Goal: Information Seeking & Learning: Check status

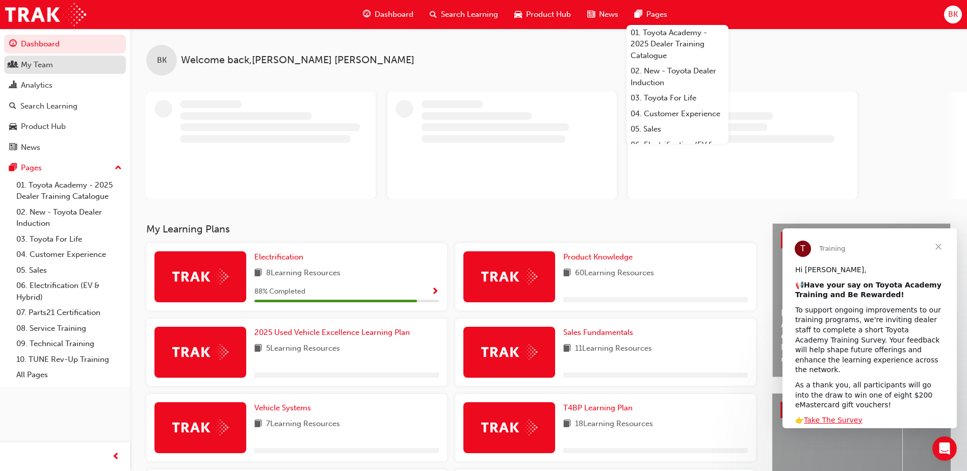
click at [41, 67] on div "My Team" at bounding box center [37, 65] width 32 height 12
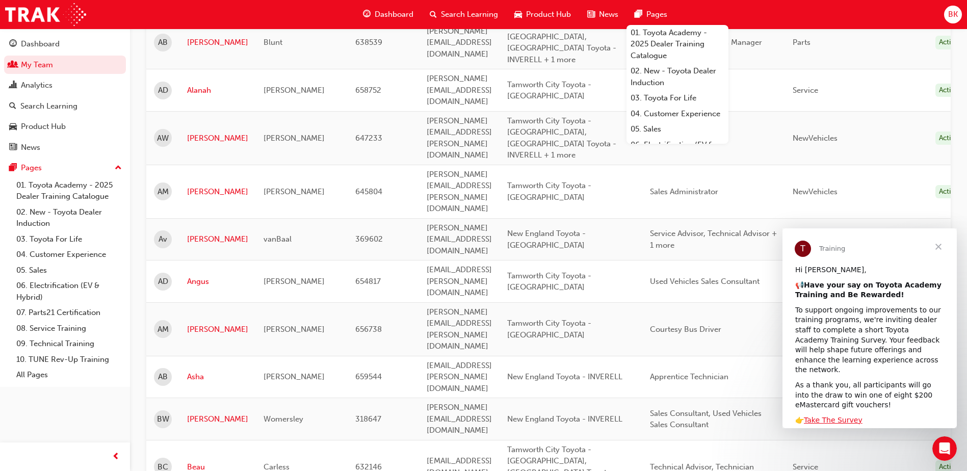
scroll to position [369, 0]
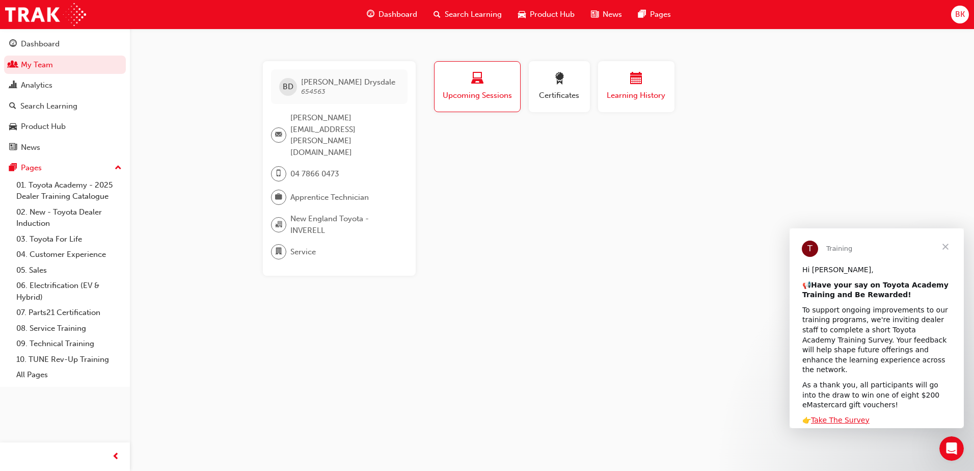
click at [648, 92] on span "Learning History" at bounding box center [636, 96] width 61 height 12
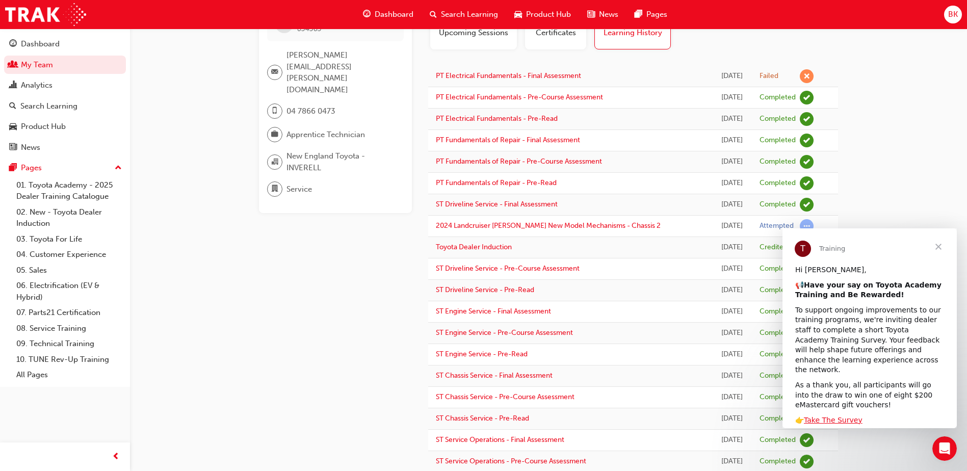
scroll to position [76, 0]
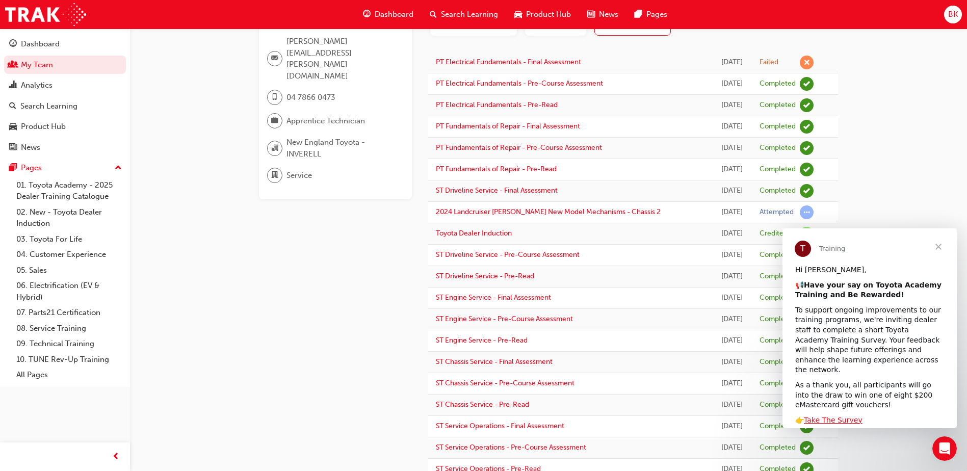
click at [905, 165] on div "BD [PERSON_NAME] 654563 [EMAIL_ADDRESS][DOMAIN_NAME] 04 7866 0473 Apprentice Te…" at bounding box center [483, 289] width 967 height 731
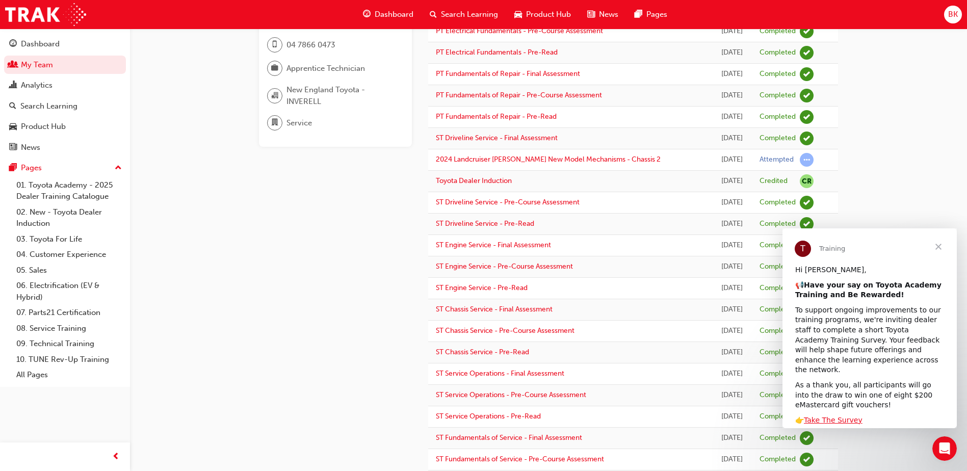
scroll to position [229, 0]
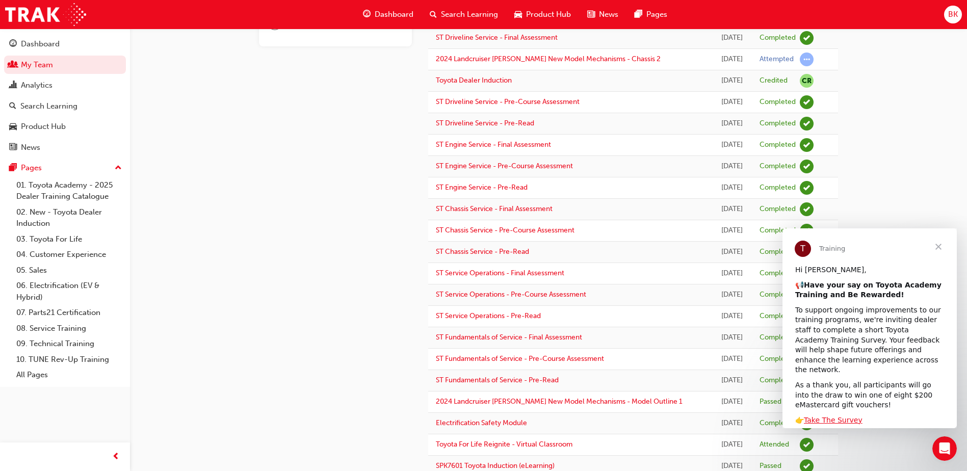
click at [938, 248] on span "Close" at bounding box center [938, 246] width 37 height 37
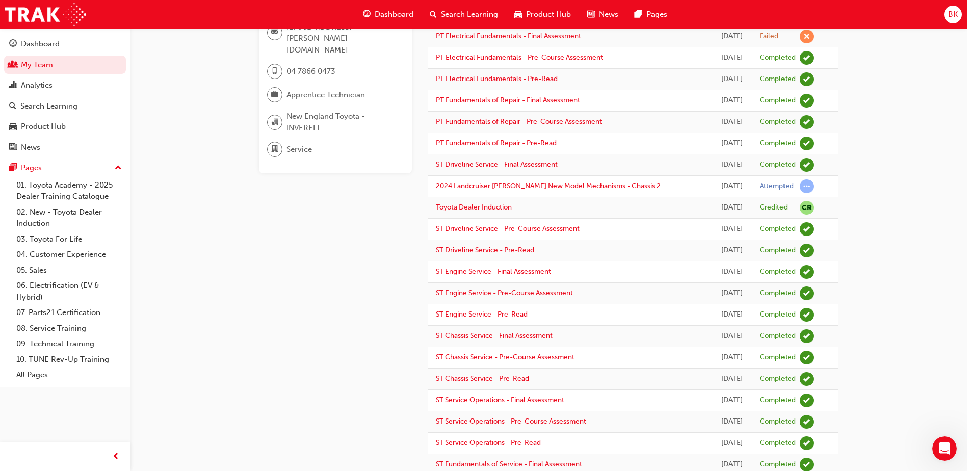
scroll to position [0, 0]
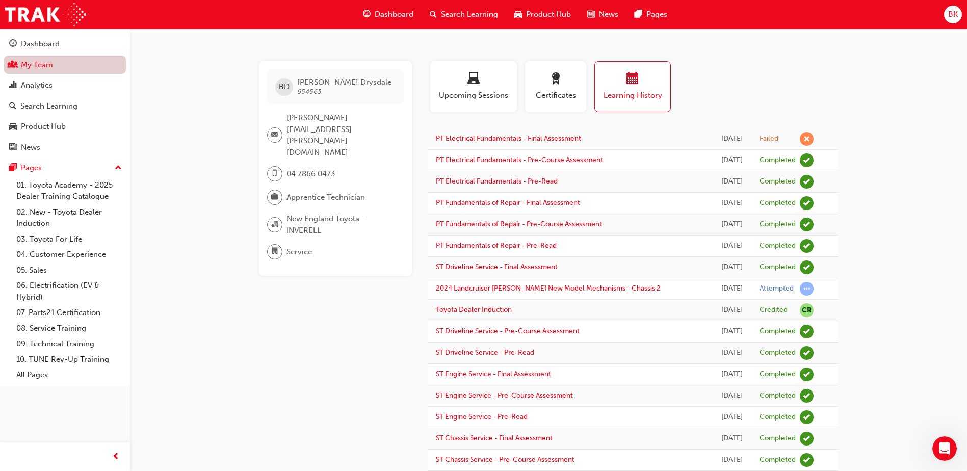
click at [42, 60] on link "My Team" at bounding box center [65, 65] width 122 height 19
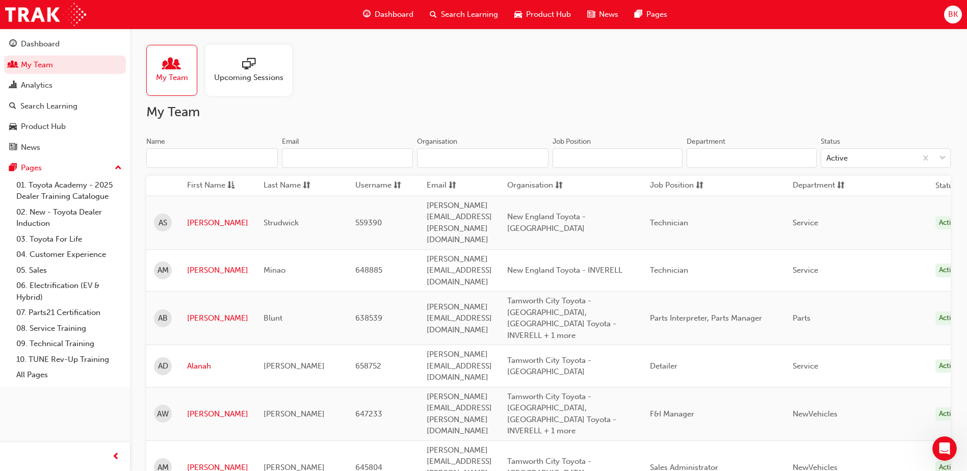
click at [212, 139] on div "Name" at bounding box center [211, 143] width 131 height 12
click at [212, 148] on input "Name" at bounding box center [211, 157] width 131 height 19
click at [205, 157] on input "Name" at bounding box center [211, 157] width 131 height 19
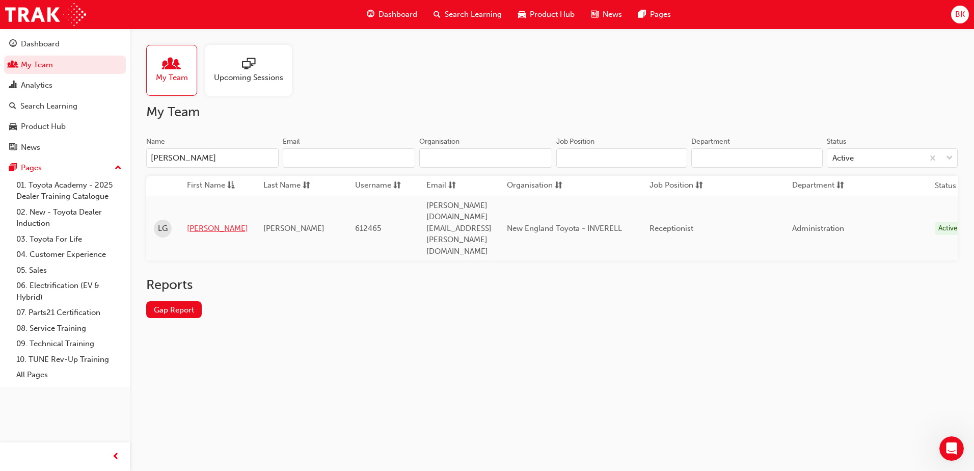
type input "[PERSON_NAME]"
click at [187, 223] on link "[PERSON_NAME]" at bounding box center [217, 229] width 61 height 12
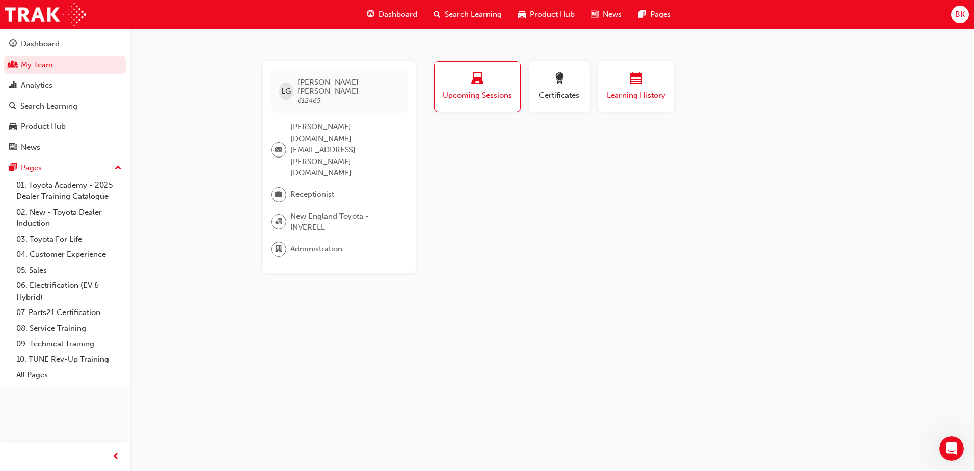
click at [628, 82] on div "button" at bounding box center [636, 80] width 61 height 16
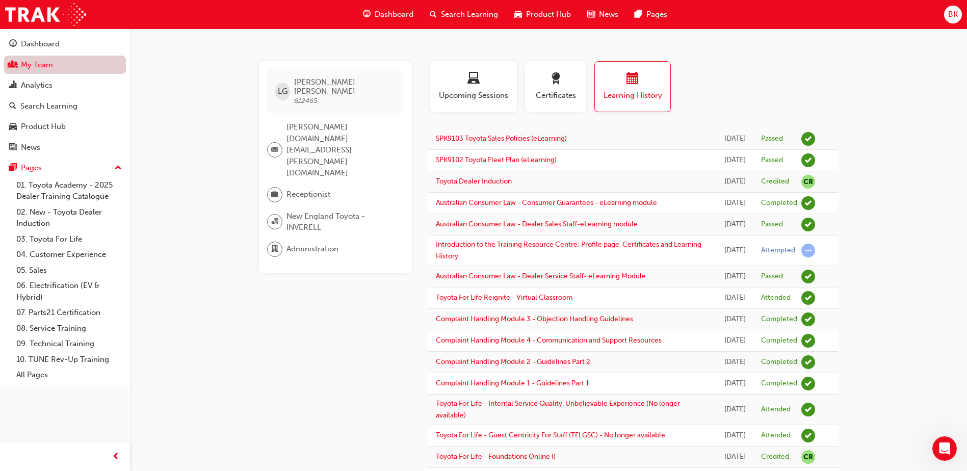
click at [32, 70] on link "My Team" at bounding box center [65, 65] width 122 height 19
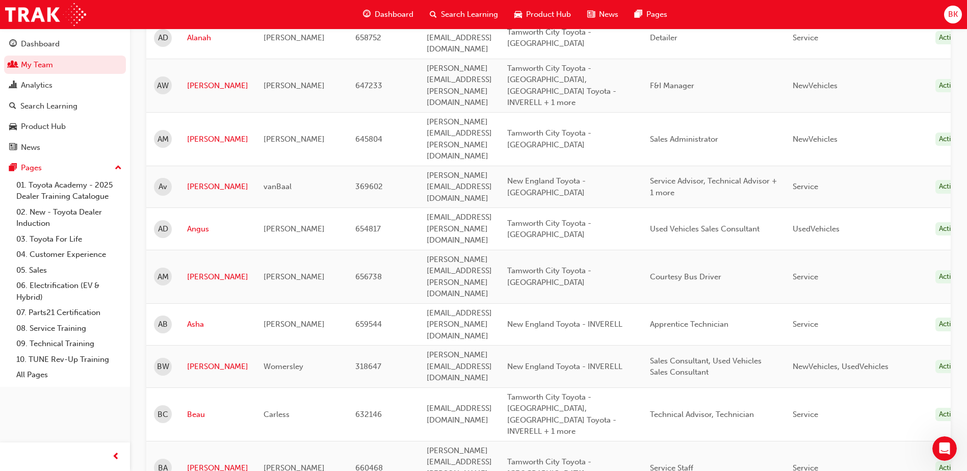
scroll to position [331, 0]
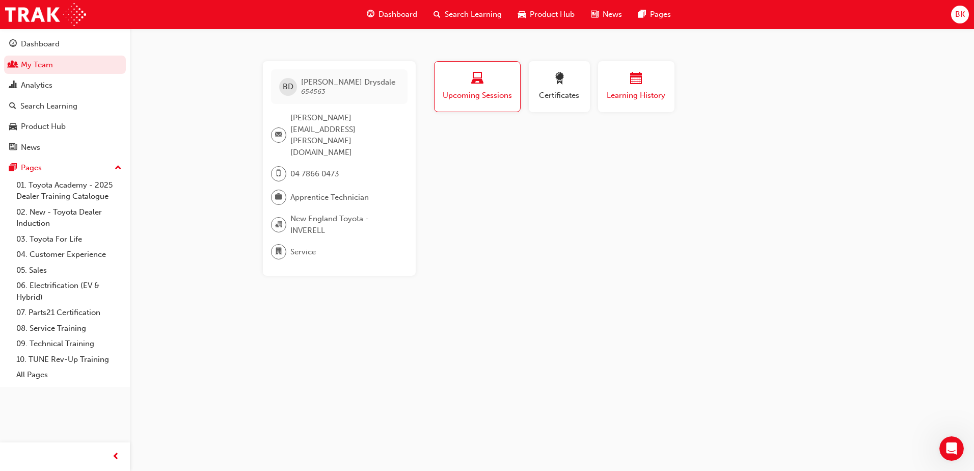
click at [645, 97] on span "Learning History" at bounding box center [636, 96] width 61 height 12
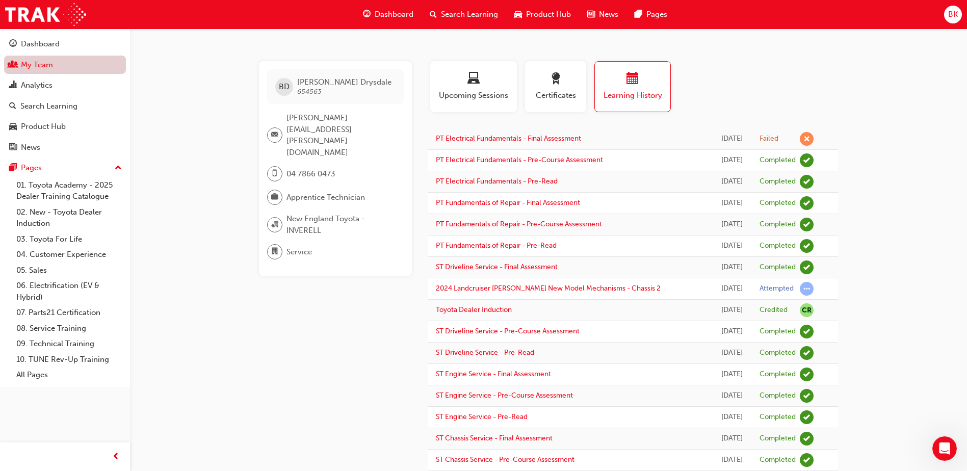
click at [42, 62] on link "My Team" at bounding box center [65, 65] width 122 height 19
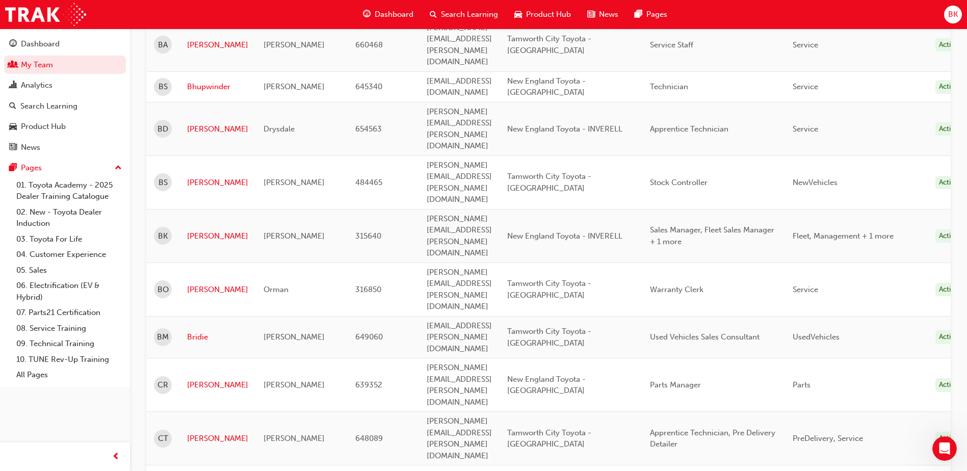
scroll to position [752, 0]
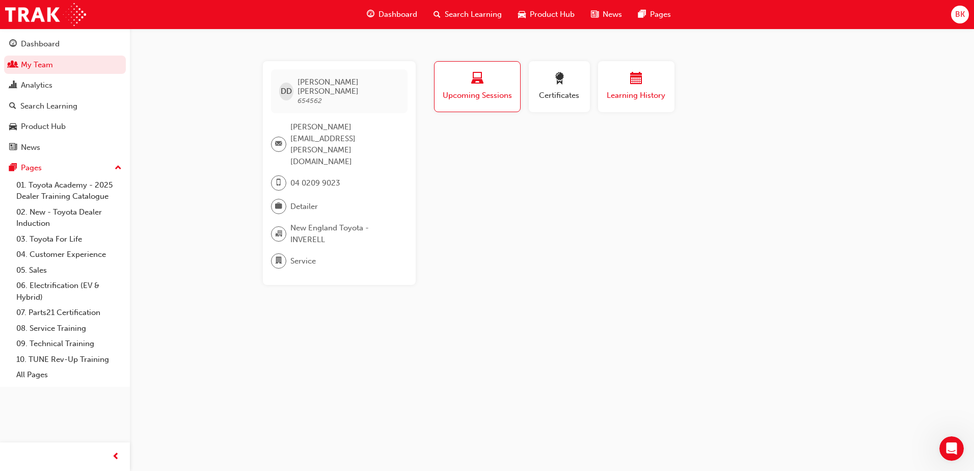
click at [633, 92] on span "Learning History" at bounding box center [636, 96] width 61 height 12
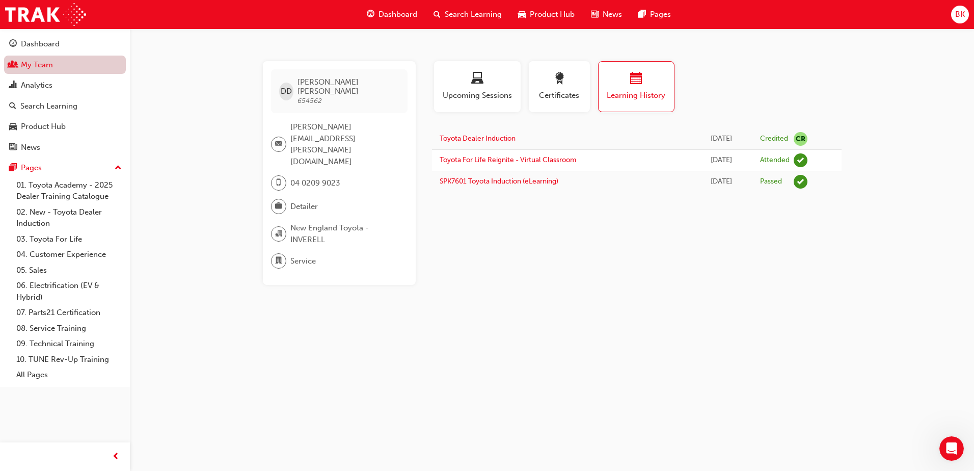
click at [42, 63] on link "My Team" at bounding box center [65, 65] width 122 height 19
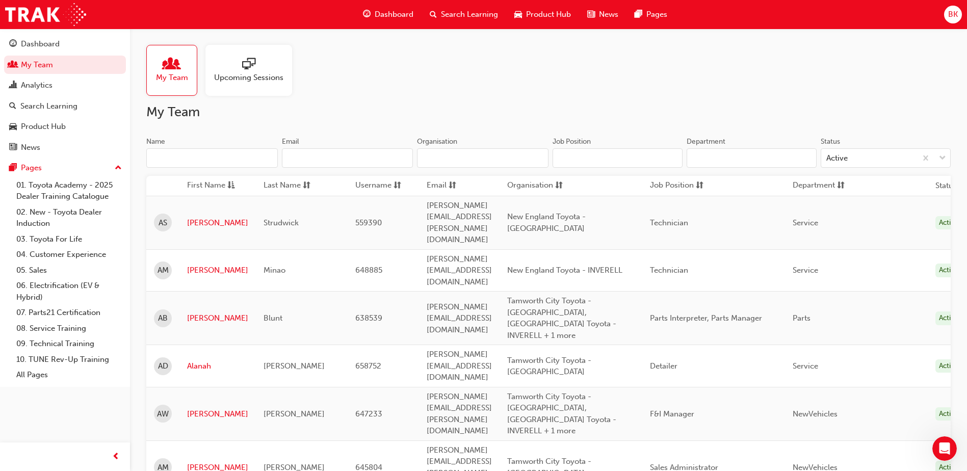
click at [215, 154] on input "Name" at bounding box center [211, 157] width 131 height 19
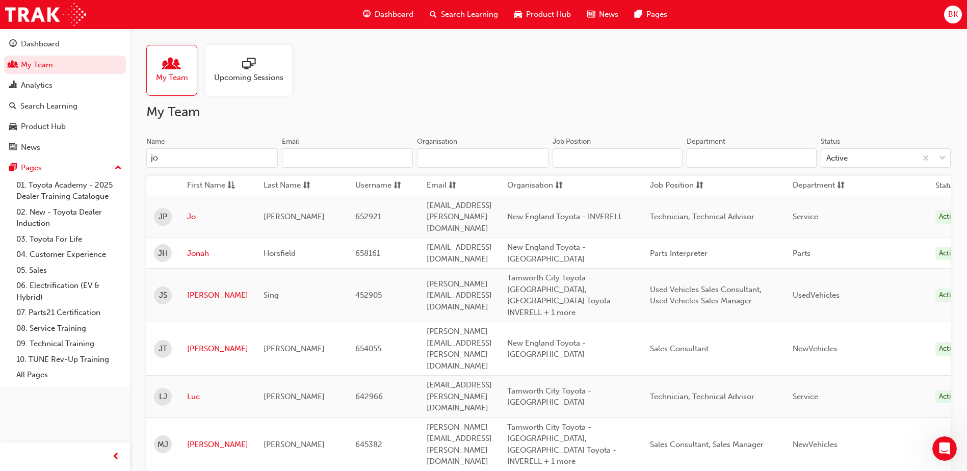
type input "jo"
click at [199, 211] on link "Jo" at bounding box center [217, 217] width 61 height 12
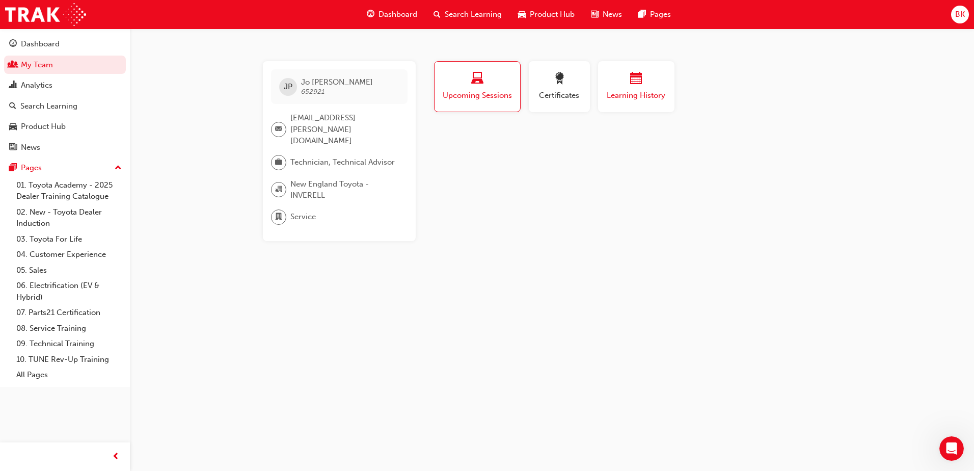
click at [656, 83] on div "button" at bounding box center [636, 80] width 61 height 16
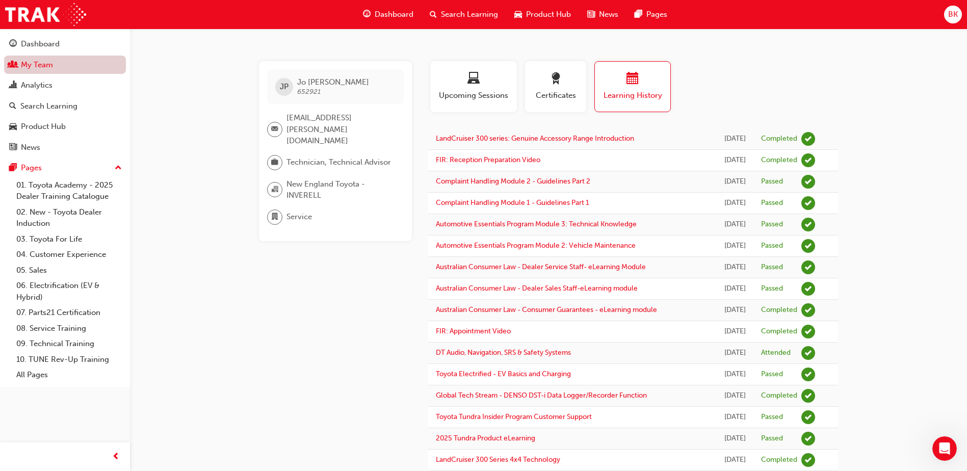
click at [39, 66] on link "My Team" at bounding box center [65, 65] width 122 height 19
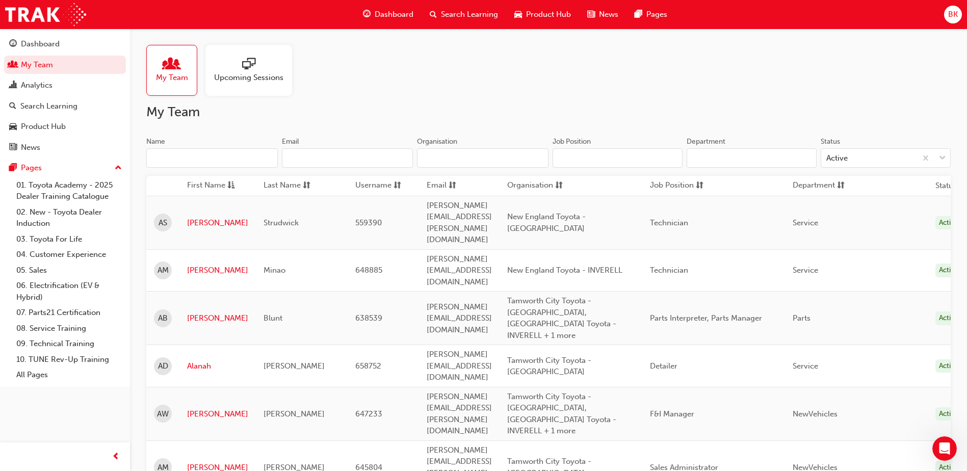
click at [201, 161] on input "Name" at bounding box center [211, 157] width 131 height 19
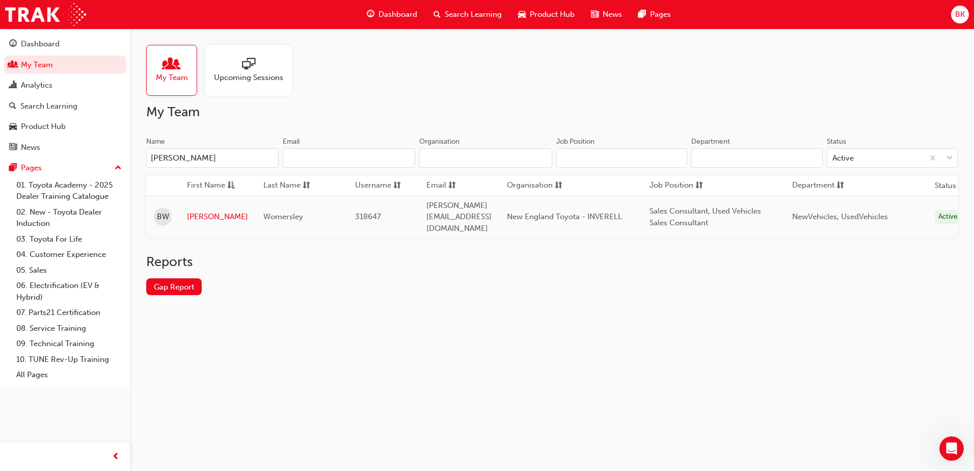
type input "[PERSON_NAME]"
drag, startPoint x: 325, startPoint y: 332, endPoint x: 313, endPoint y: 266, distance: 66.7
click at [325, 332] on div "My Team Upcoming Sessions My Team Name [PERSON_NAME] Email Organisation Job Pos…" at bounding box center [487, 235] width 974 height 471
click at [198, 211] on link "[PERSON_NAME]" at bounding box center [217, 217] width 61 height 12
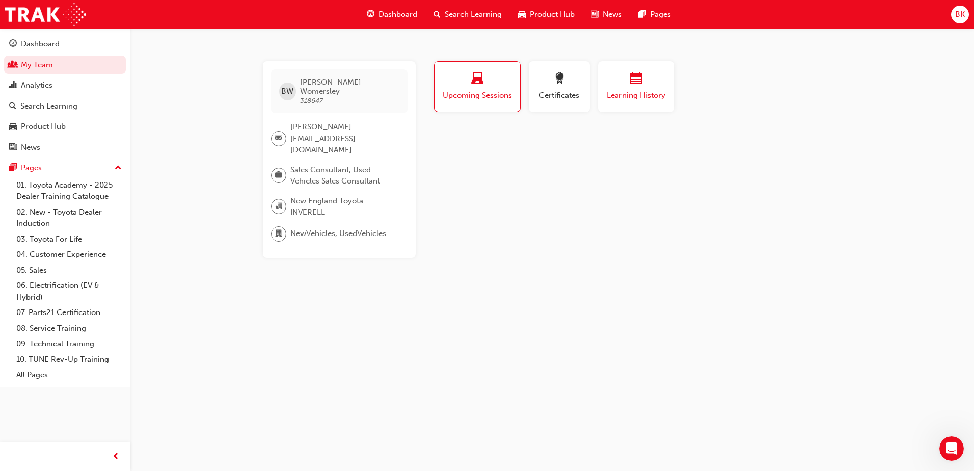
click at [637, 91] on span "Learning History" at bounding box center [636, 96] width 61 height 12
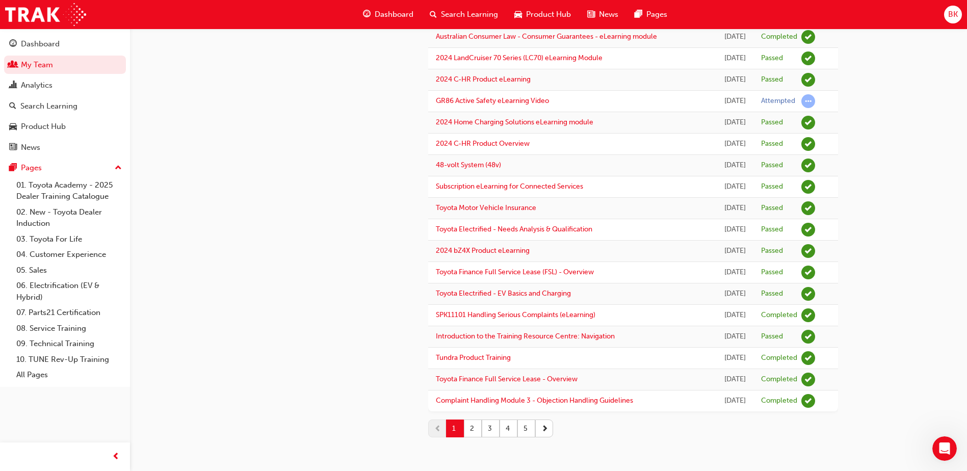
scroll to position [1144, 0]
click at [476, 425] on button "2" at bounding box center [473, 428] width 18 height 18
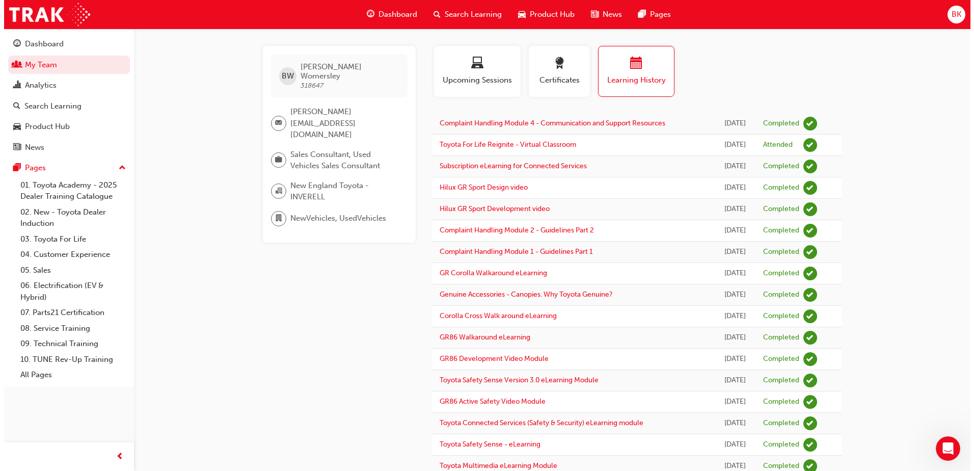
scroll to position [0, 0]
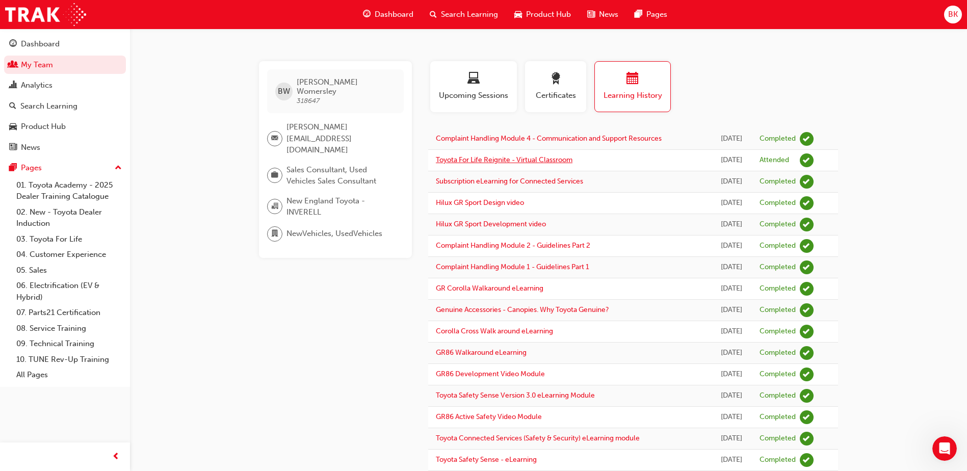
click at [482, 164] on link "Toyota For Life Reignite - Virtual Classroom" at bounding box center [504, 159] width 137 height 9
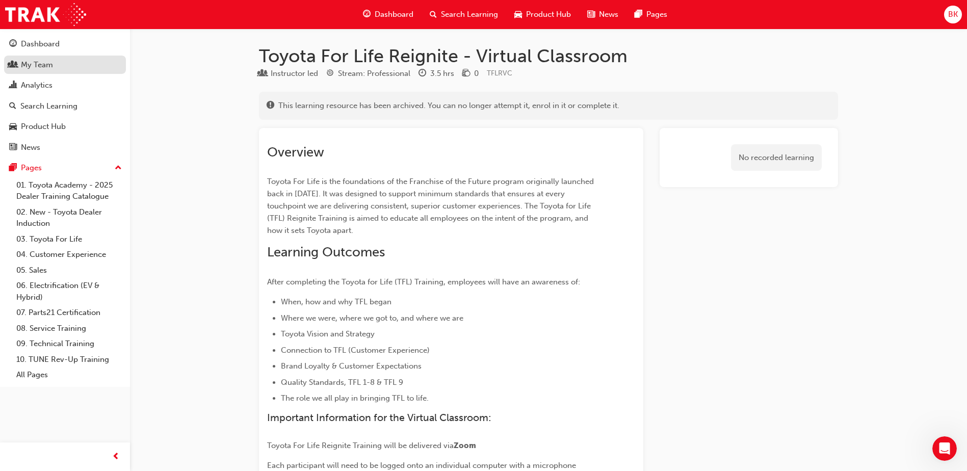
click at [40, 64] on div "My Team" at bounding box center [37, 65] width 32 height 12
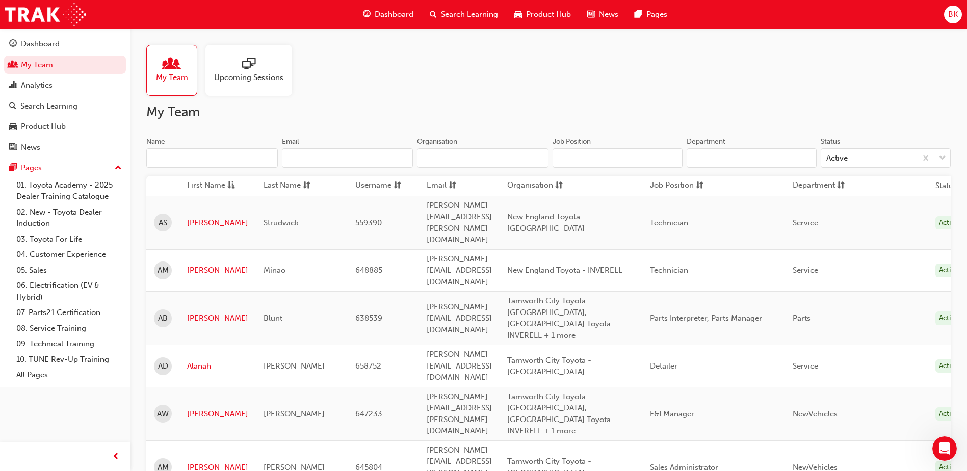
click at [213, 159] on input "Name" at bounding box center [211, 157] width 131 height 19
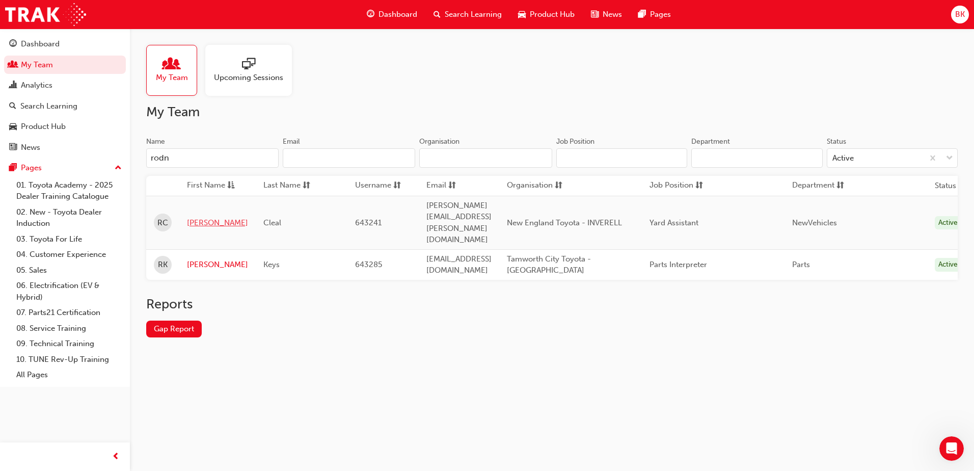
type input "rodn"
click at [195, 217] on link "[PERSON_NAME]" at bounding box center [217, 223] width 61 height 12
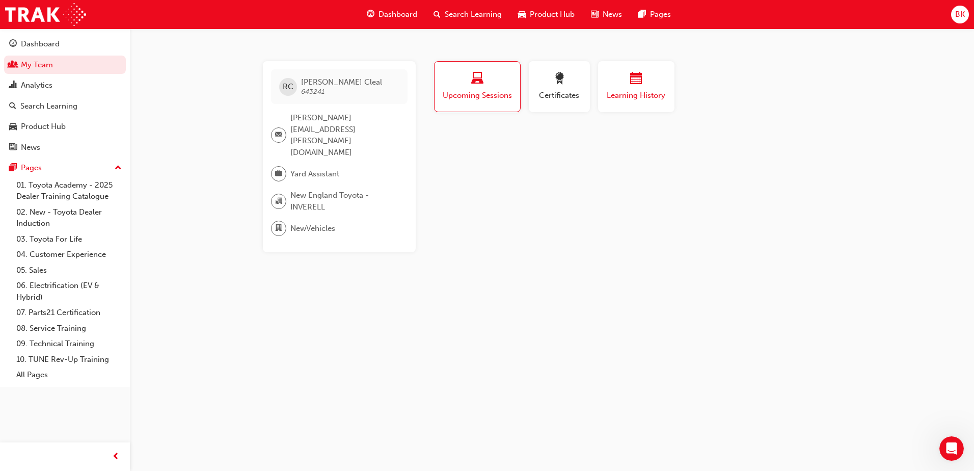
click at [618, 86] on div "button" at bounding box center [636, 80] width 61 height 16
